Goal: Task Accomplishment & Management: Use online tool/utility

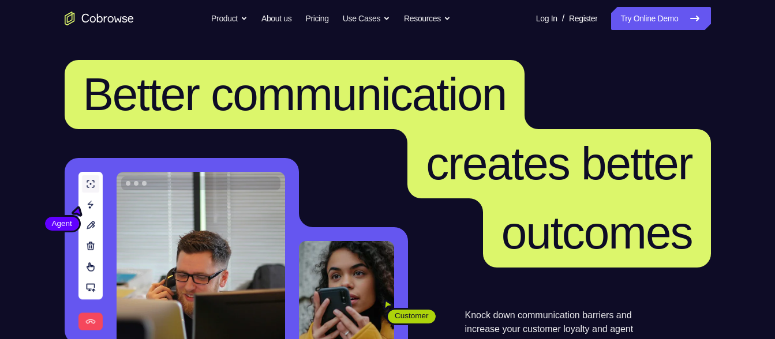
click at [631, 25] on link "Try Online Demo" at bounding box center [660, 18] width 99 height 23
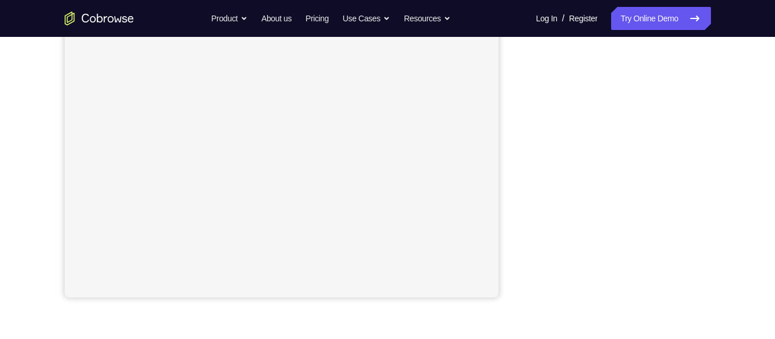
scroll to position [242, 0]
click at [636, 36] on nav "Go back Powerful, Flexible and Trustworthy. Avoid all extra friction for both A…" at bounding box center [387, 18] width 775 height 37
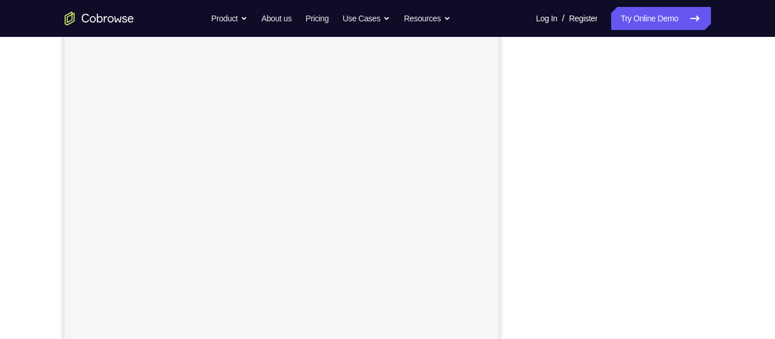
scroll to position [163, 0]
